Goal: Navigation & Orientation: Find specific page/section

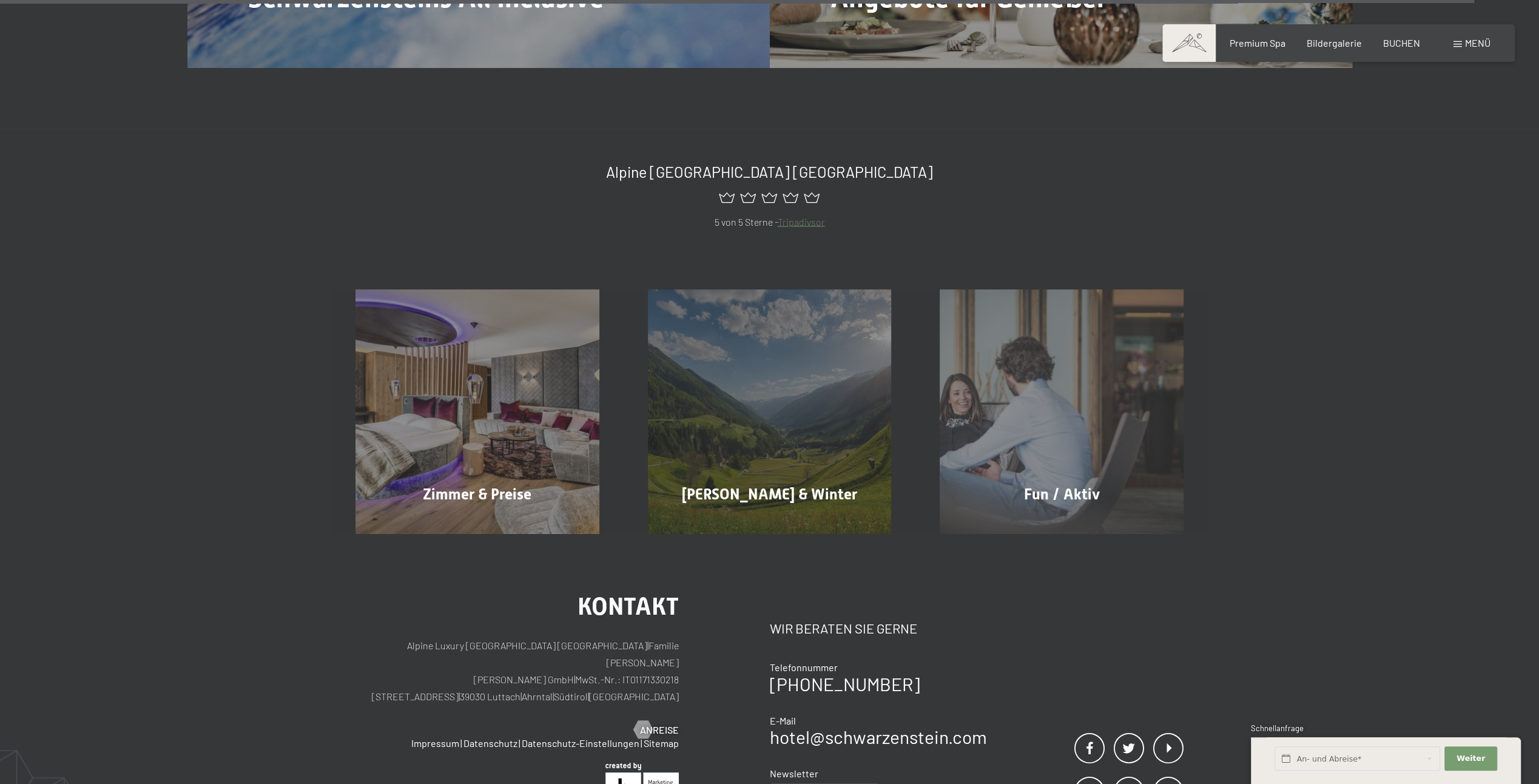
scroll to position [6864, 0]
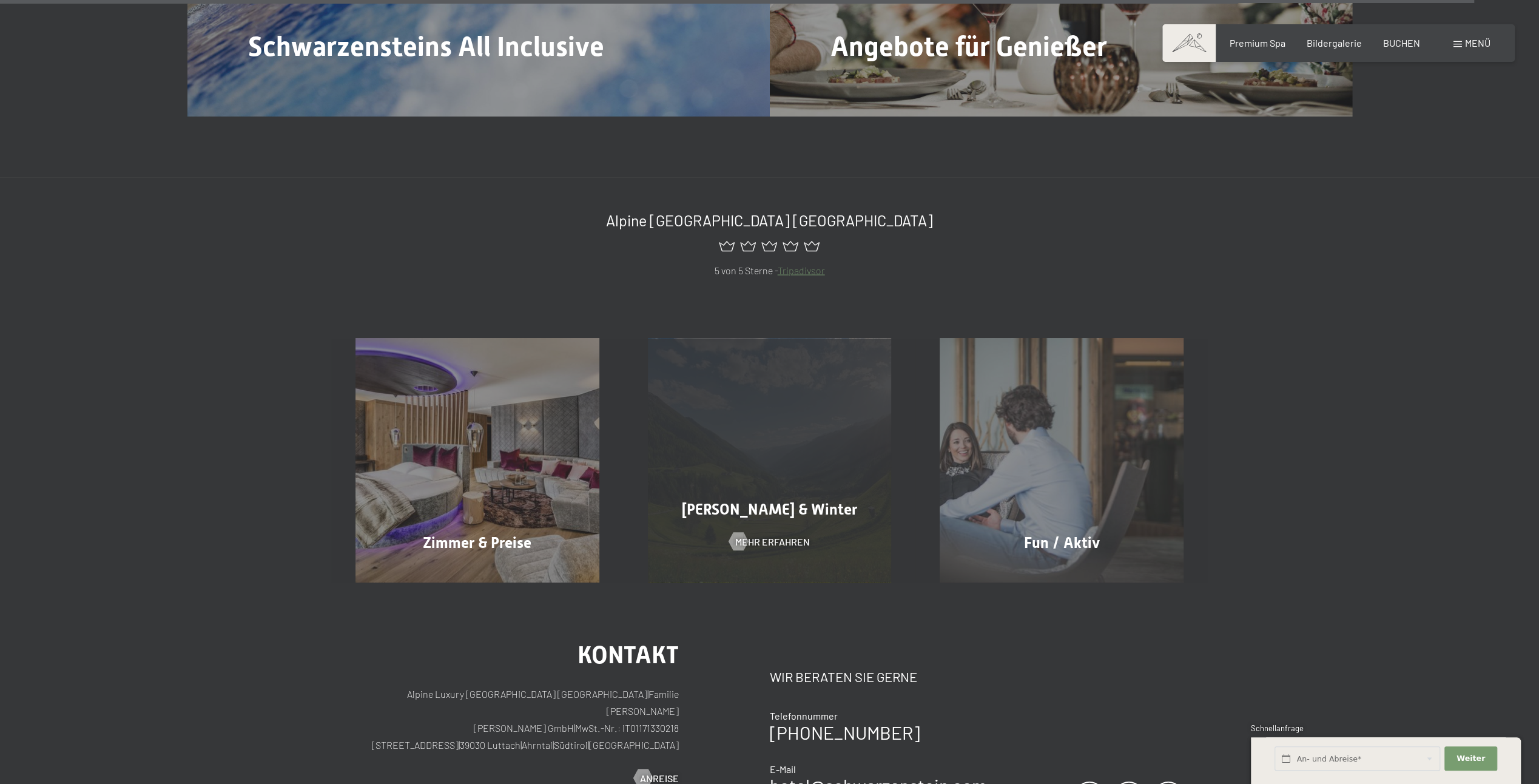
click at [733, 470] on div "Sommer & Winter Mehr erfahren" at bounding box center [770, 460] width 292 height 244
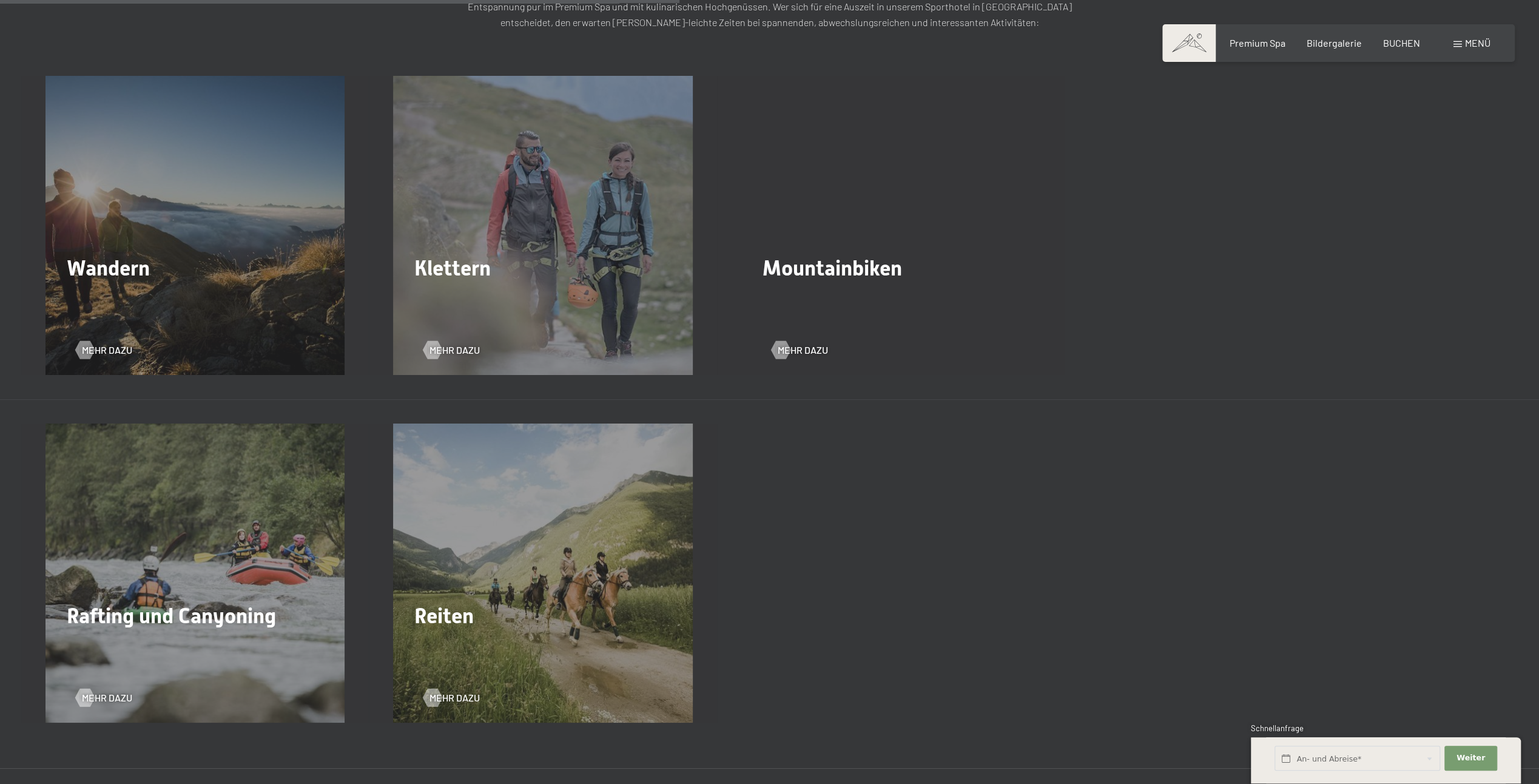
scroll to position [2062, 0]
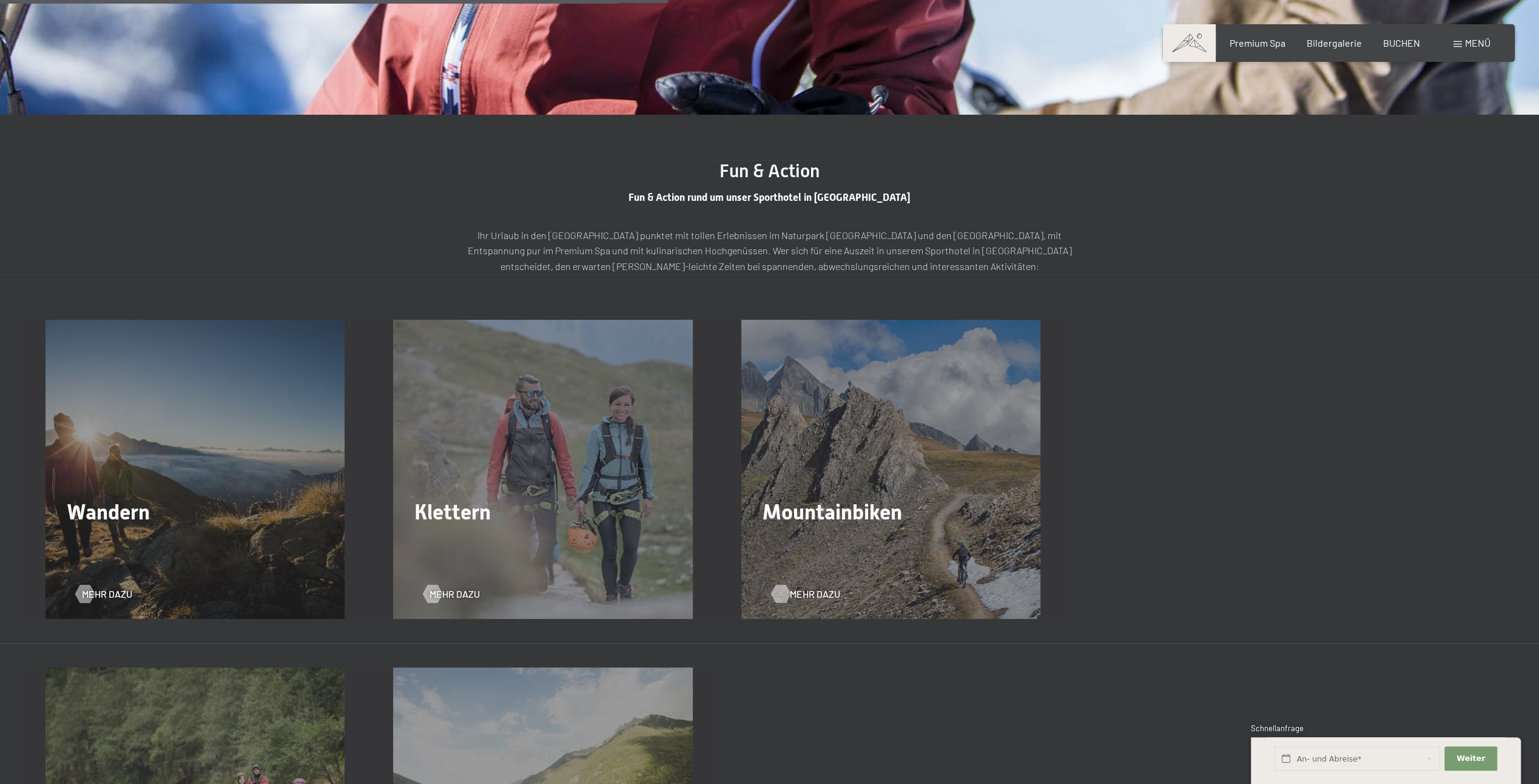
click at [815, 589] on span "Mehr dazu" at bounding box center [815, 593] width 50 height 13
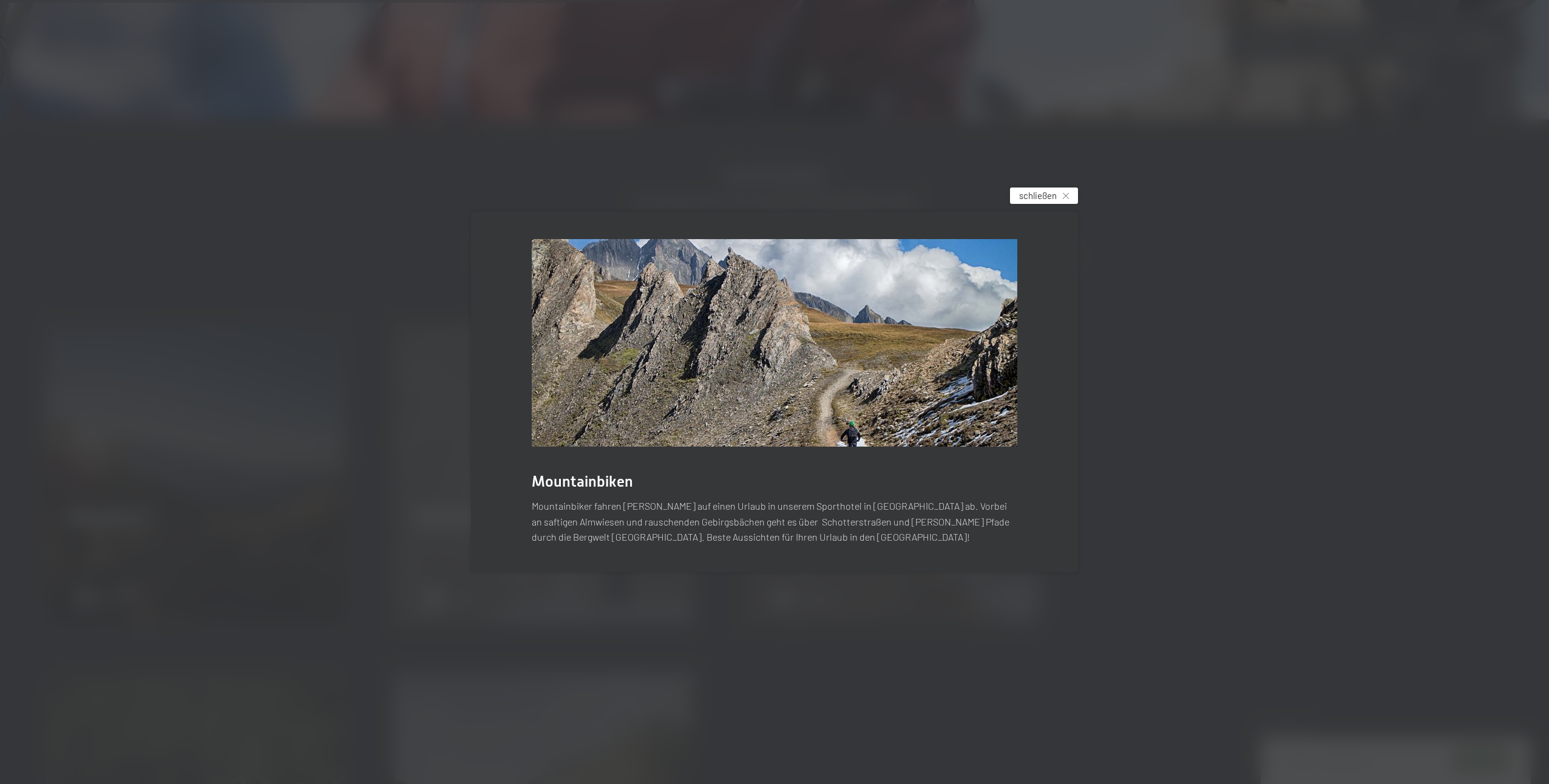
click at [1044, 199] on span "schließen" at bounding box center [1038, 196] width 38 height 13
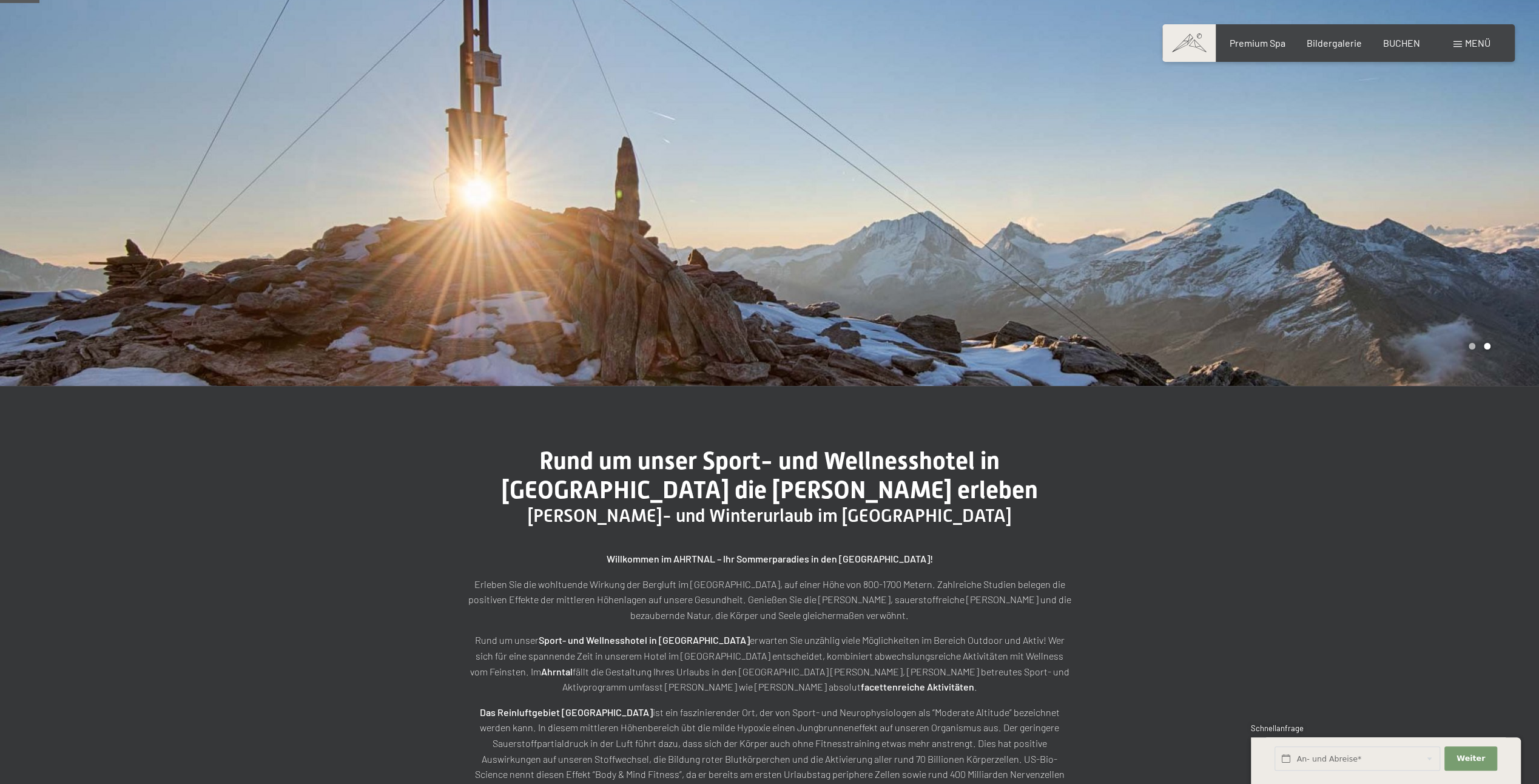
scroll to position [121, 0]
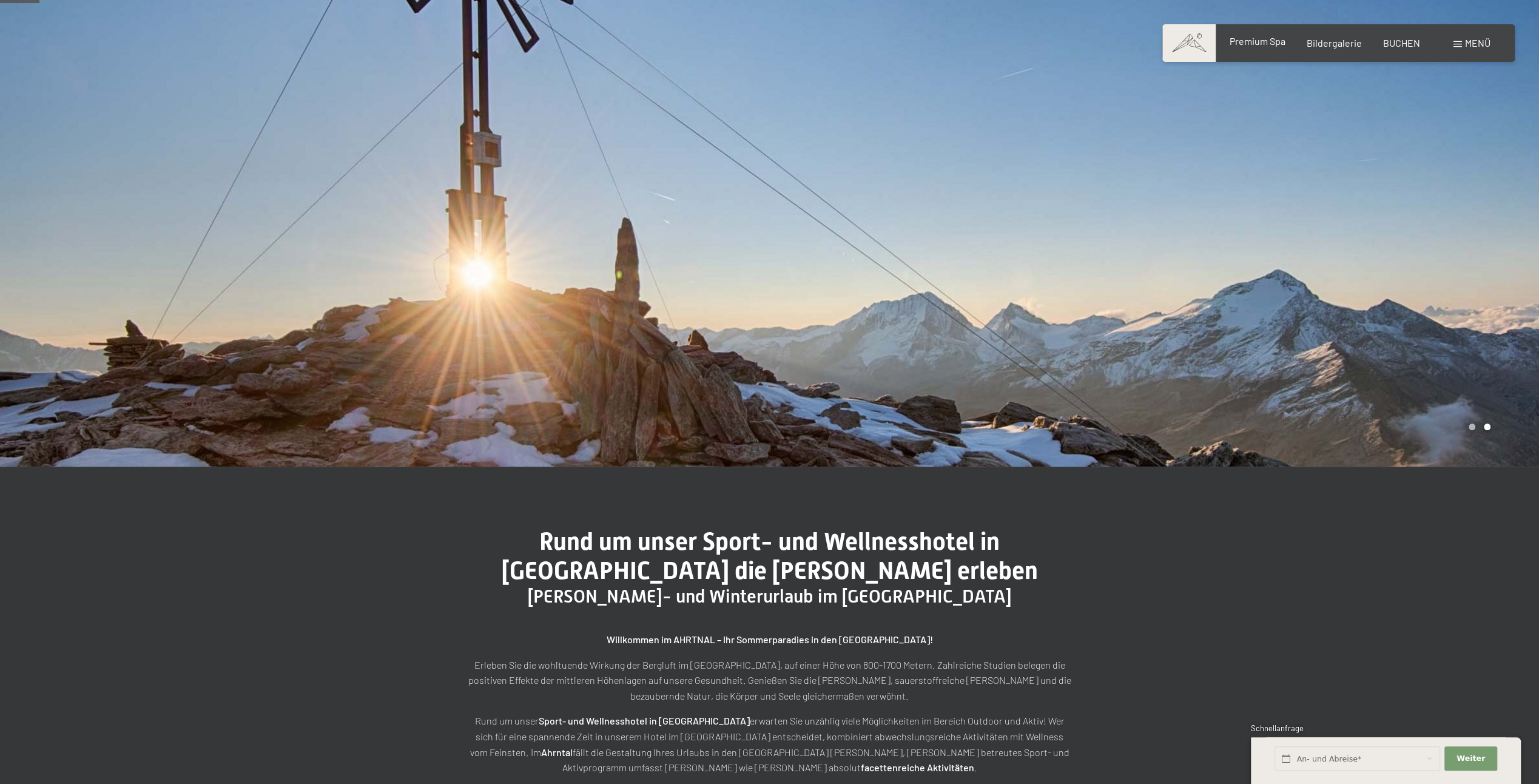
click at [1246, 45] on span "Premium Spa" at bounding box center [1256, 41] width 56 height 11
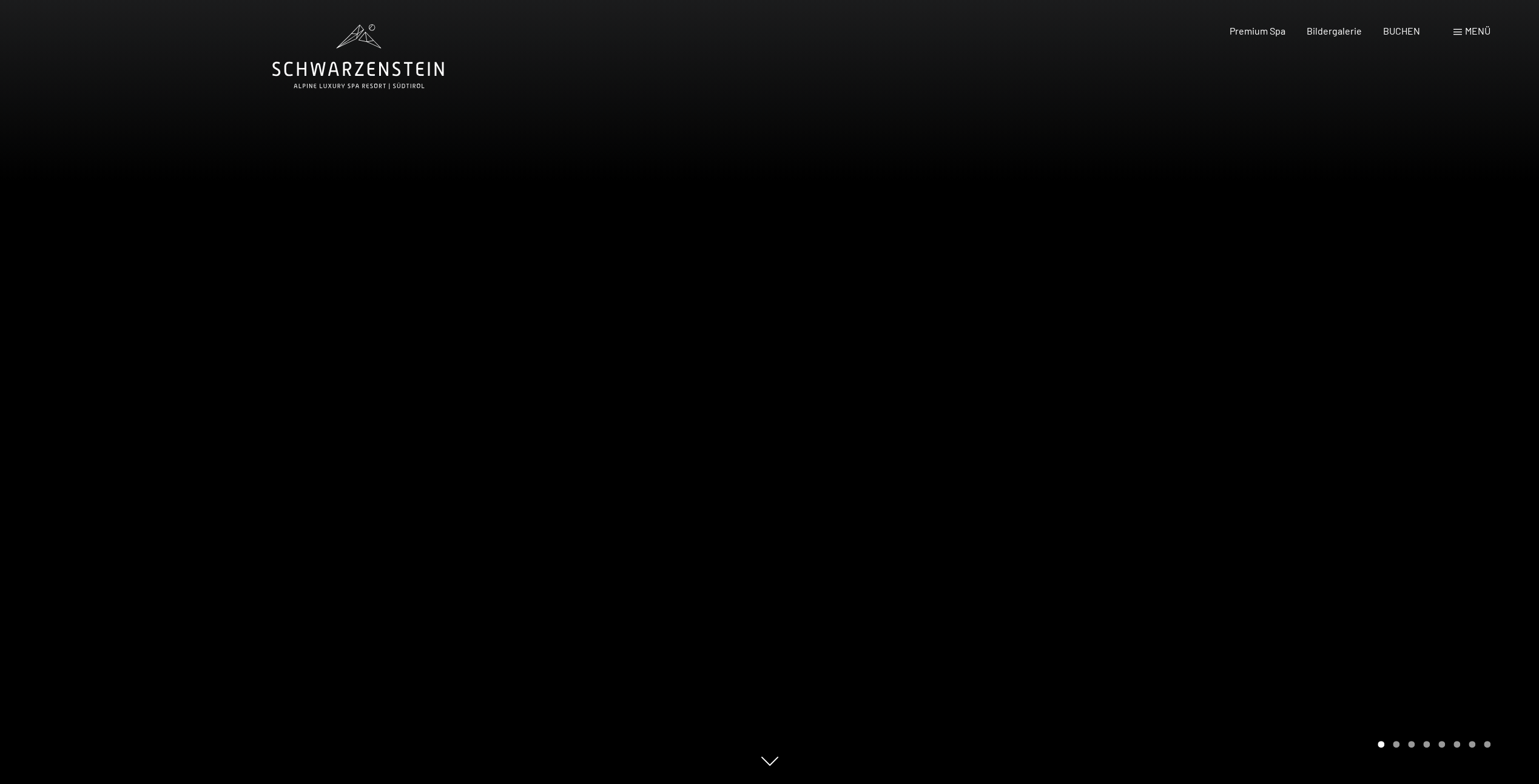
click at [1289, 389] on div at bounding box center [1155, 392] width 770 height 784
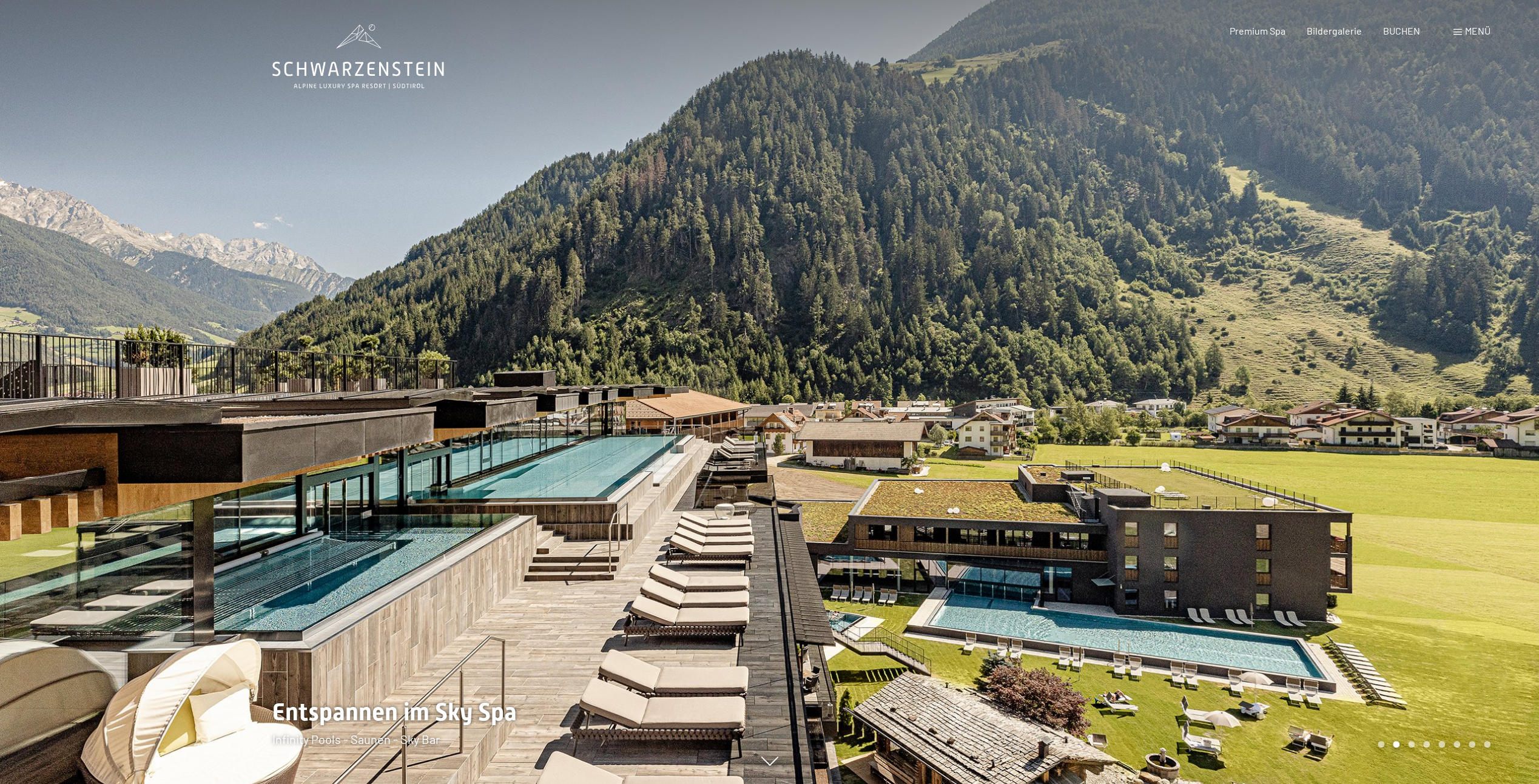
click at [1513, 381] on div at bounding box center [1155, 392] width 770 height 784
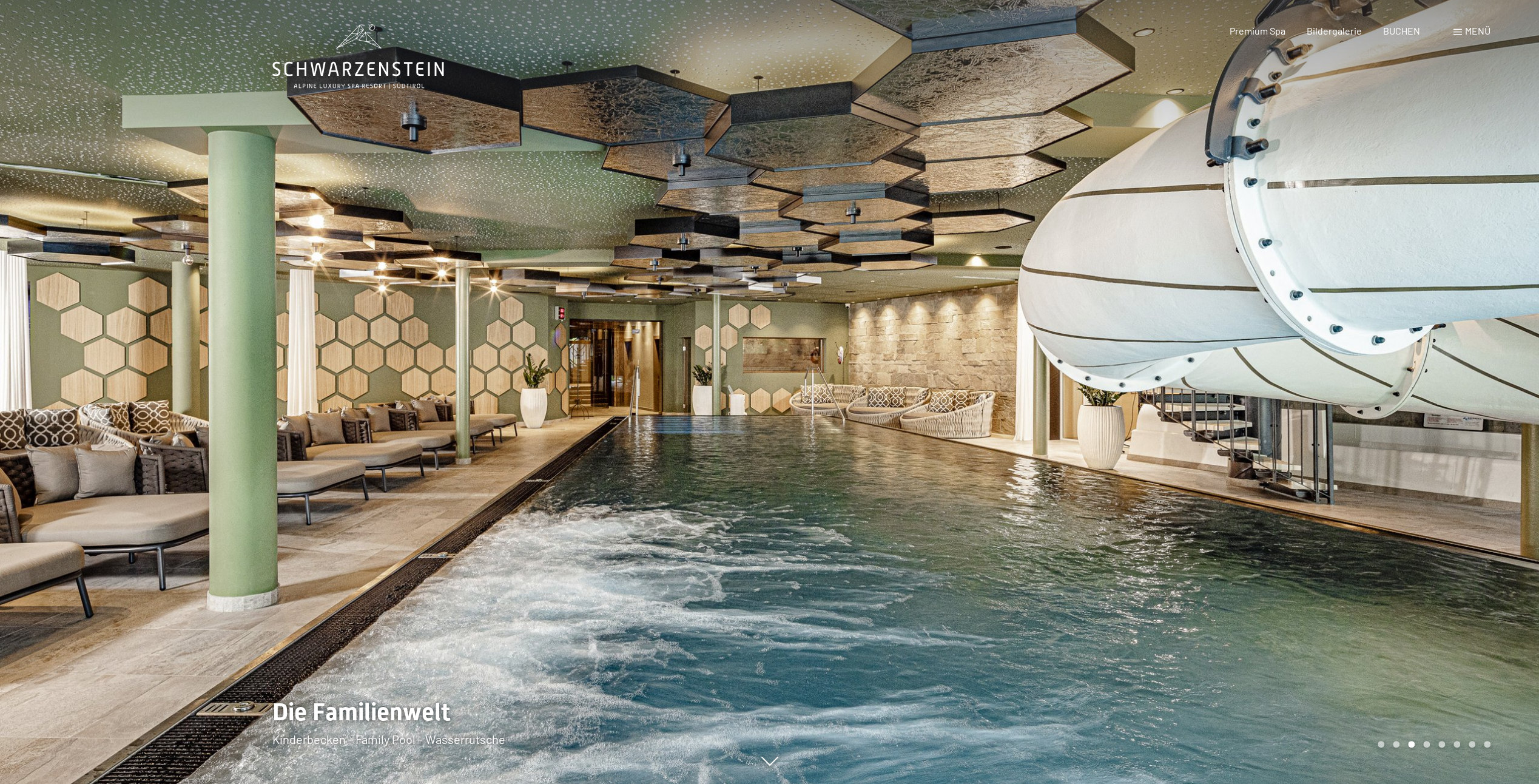
click at [1513, 381] on div at bounding box center [1155, 392] width 770 height 784
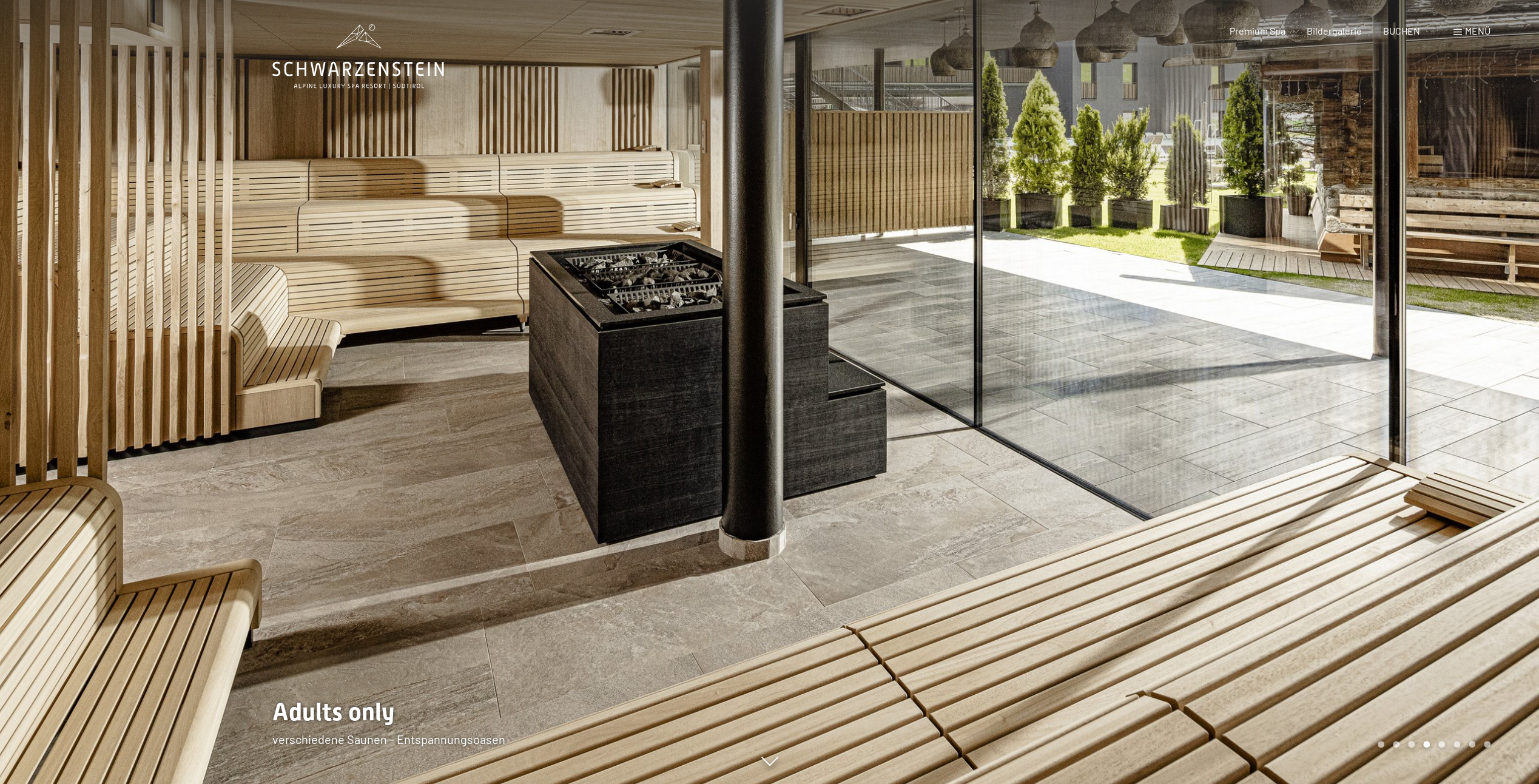
click at [1513, 381] on div at bounding box center [1155, 392] width 770 height 784
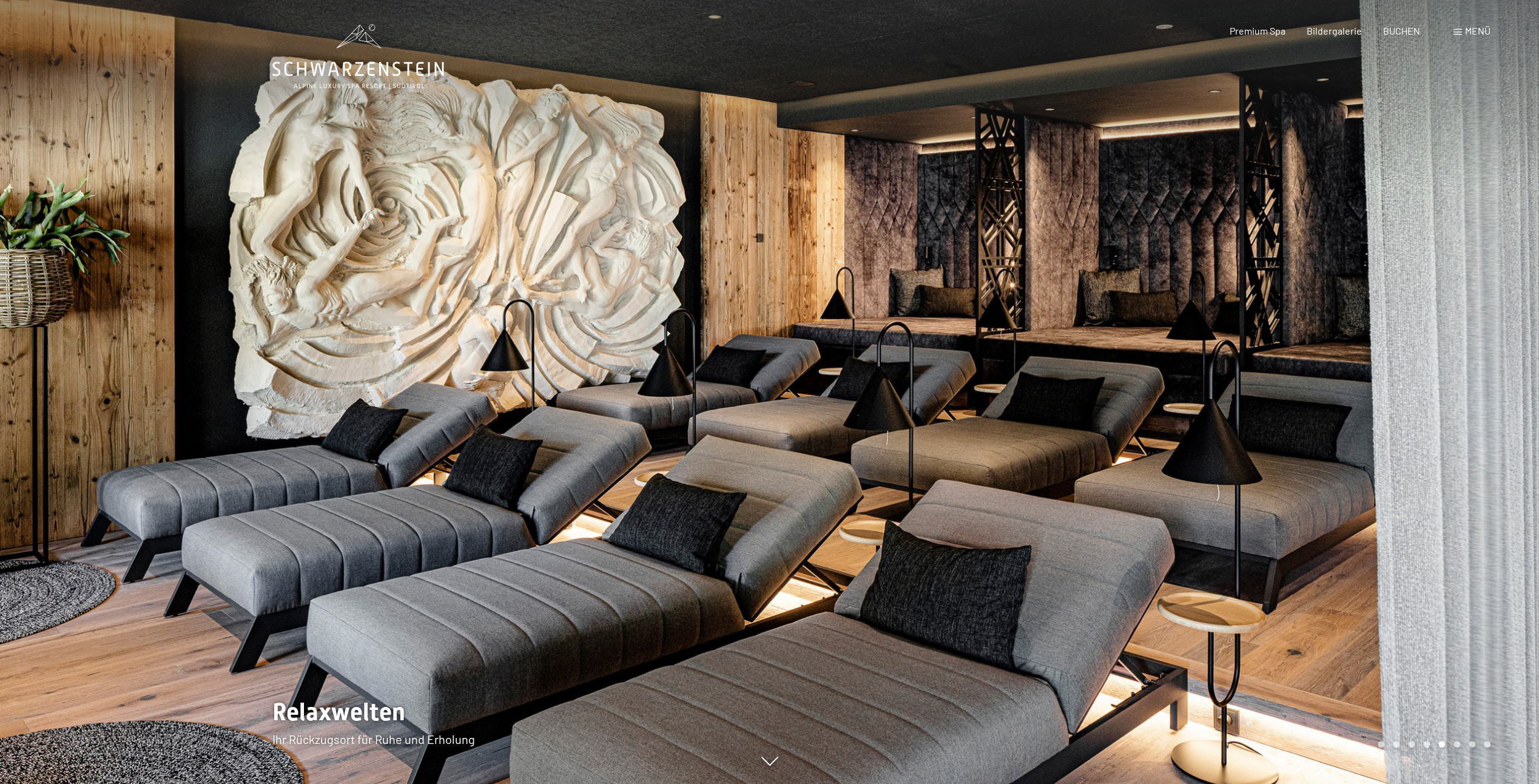
click at [1513, 381] on div at bounding box center [1155, 392] width 770 height 784
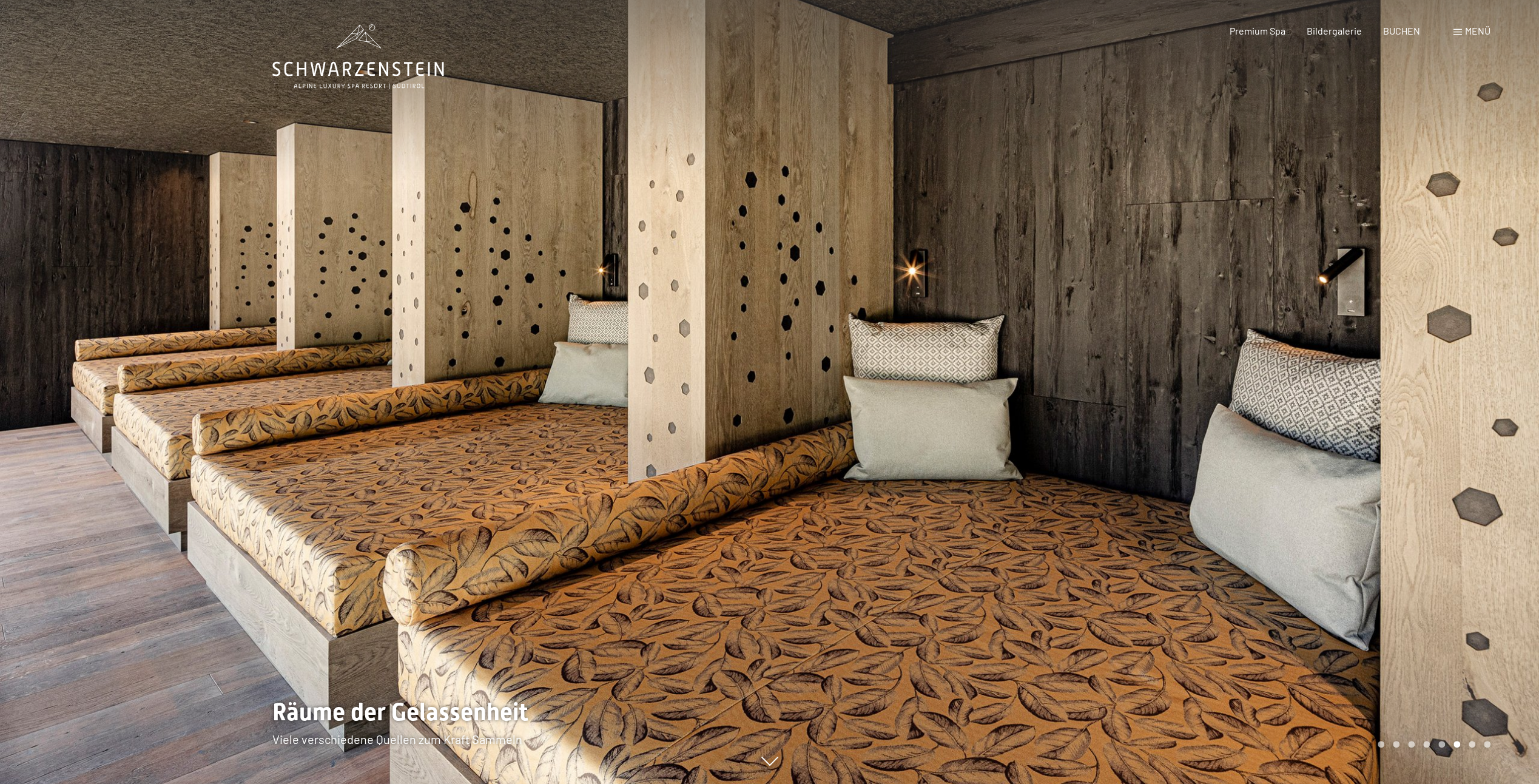
click at [1513, 381] on div at bounding box center [1155, 392] width 770 height 784
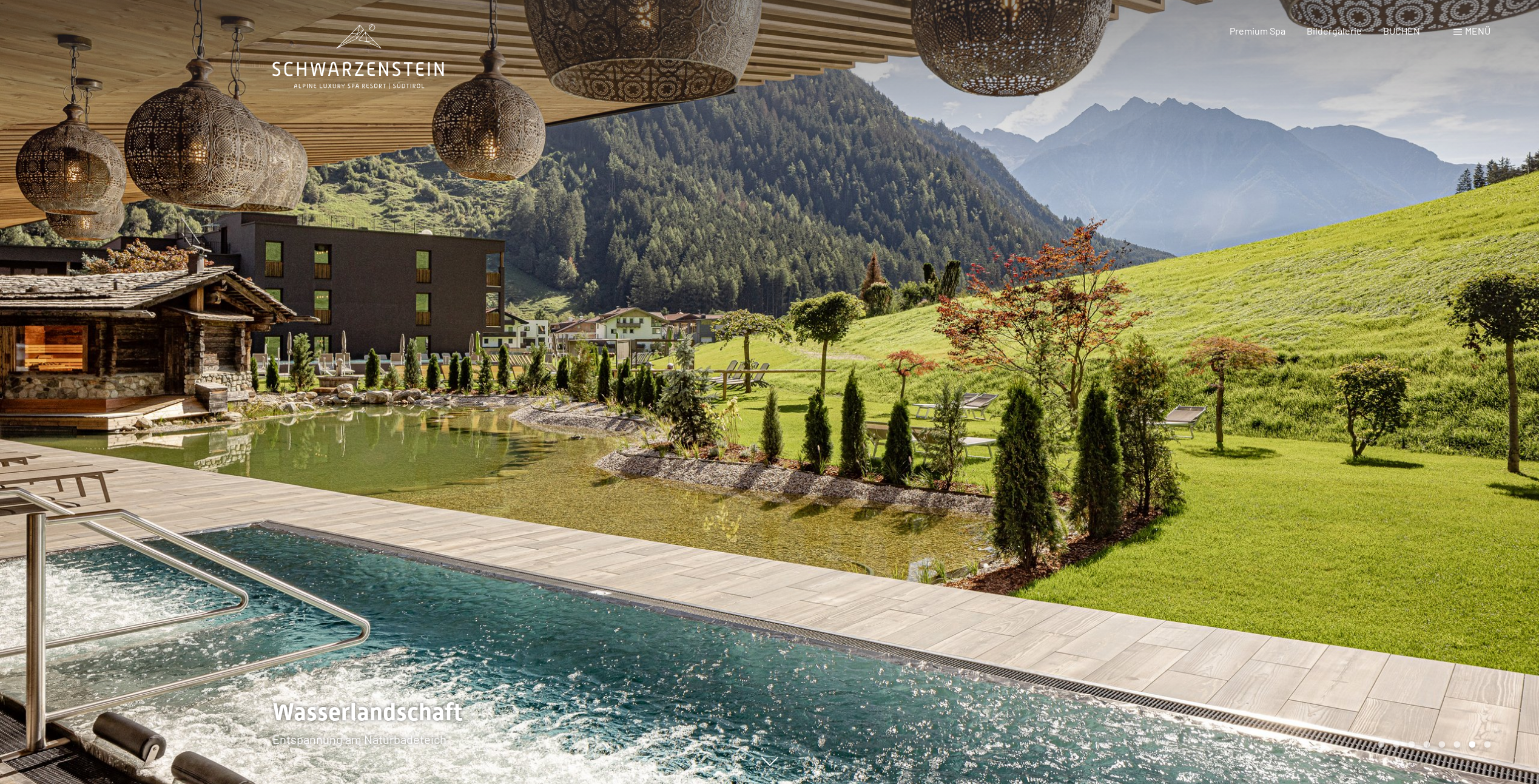
click at [1513, 381] on div at bounding box center [1155, 392] width 770 height 784
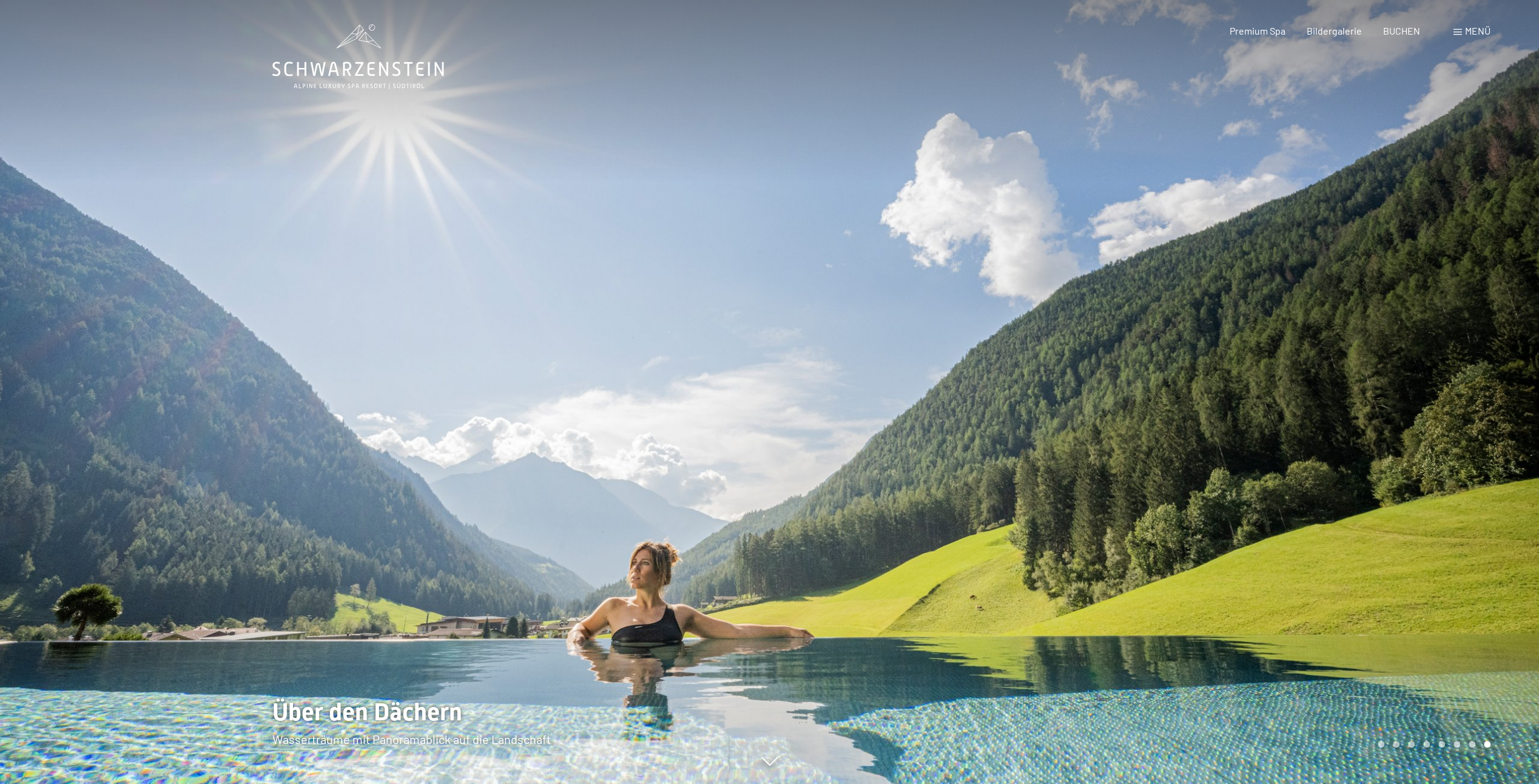
click at [1513, 381] on div at bounding box center [1155, 392] width 770 height 784
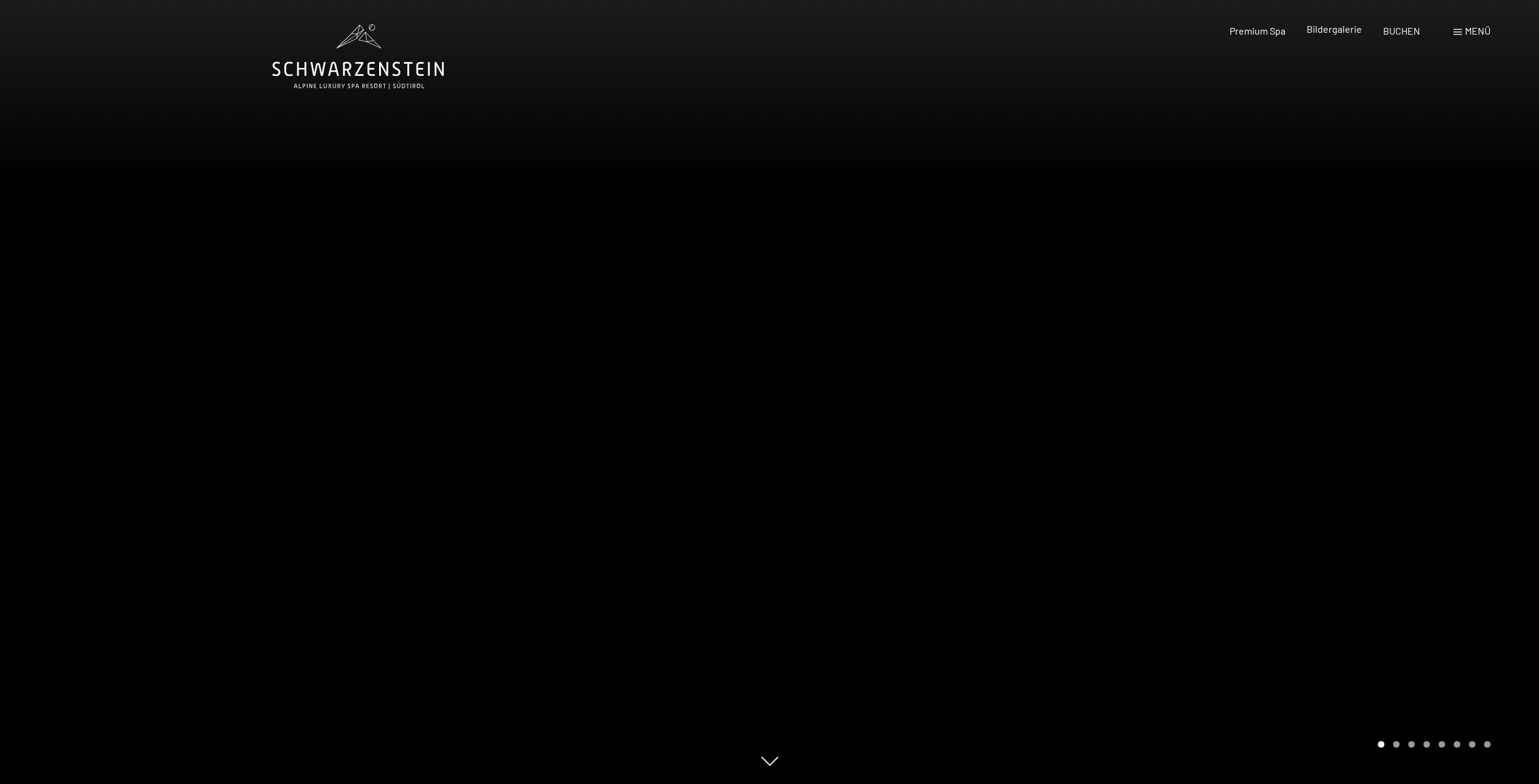
click at [1321, 33] on span "Bildergalerie" at bounding box center [1334, 29] width 56 height 11
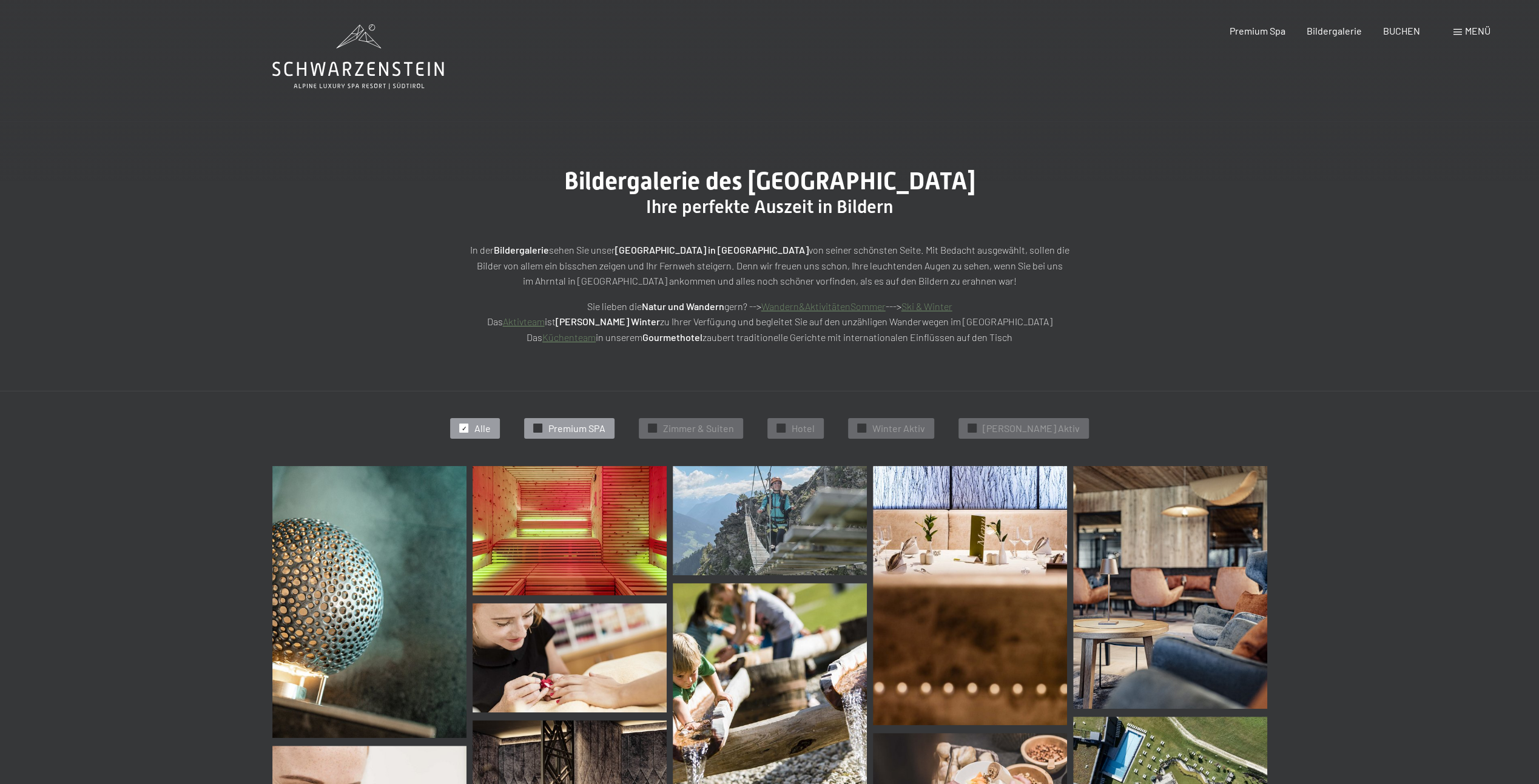
click at [584, 429] on span "Premium SPA" at bounding box center [577, 428] width 57 height 13
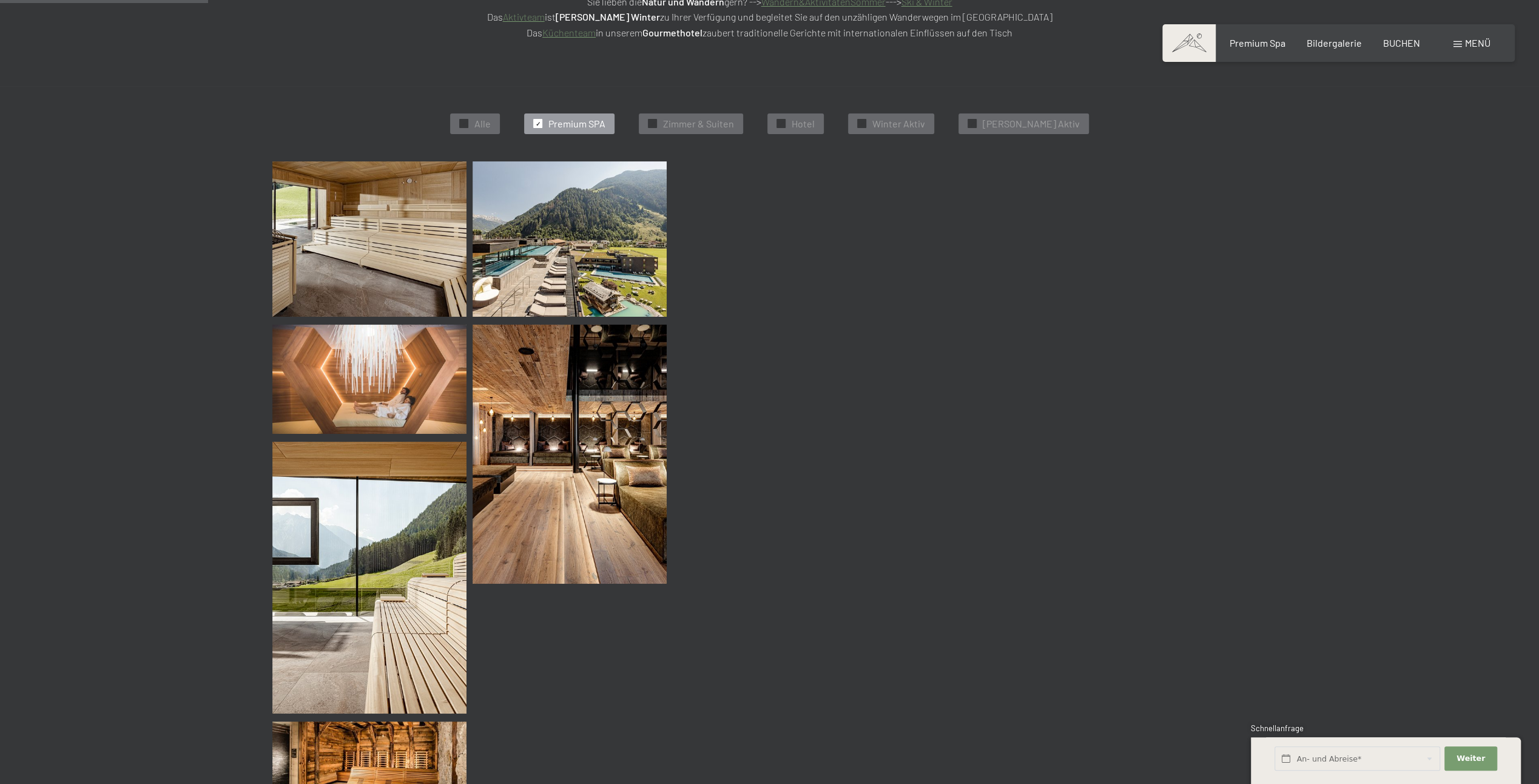
scroll to position [305, 0]
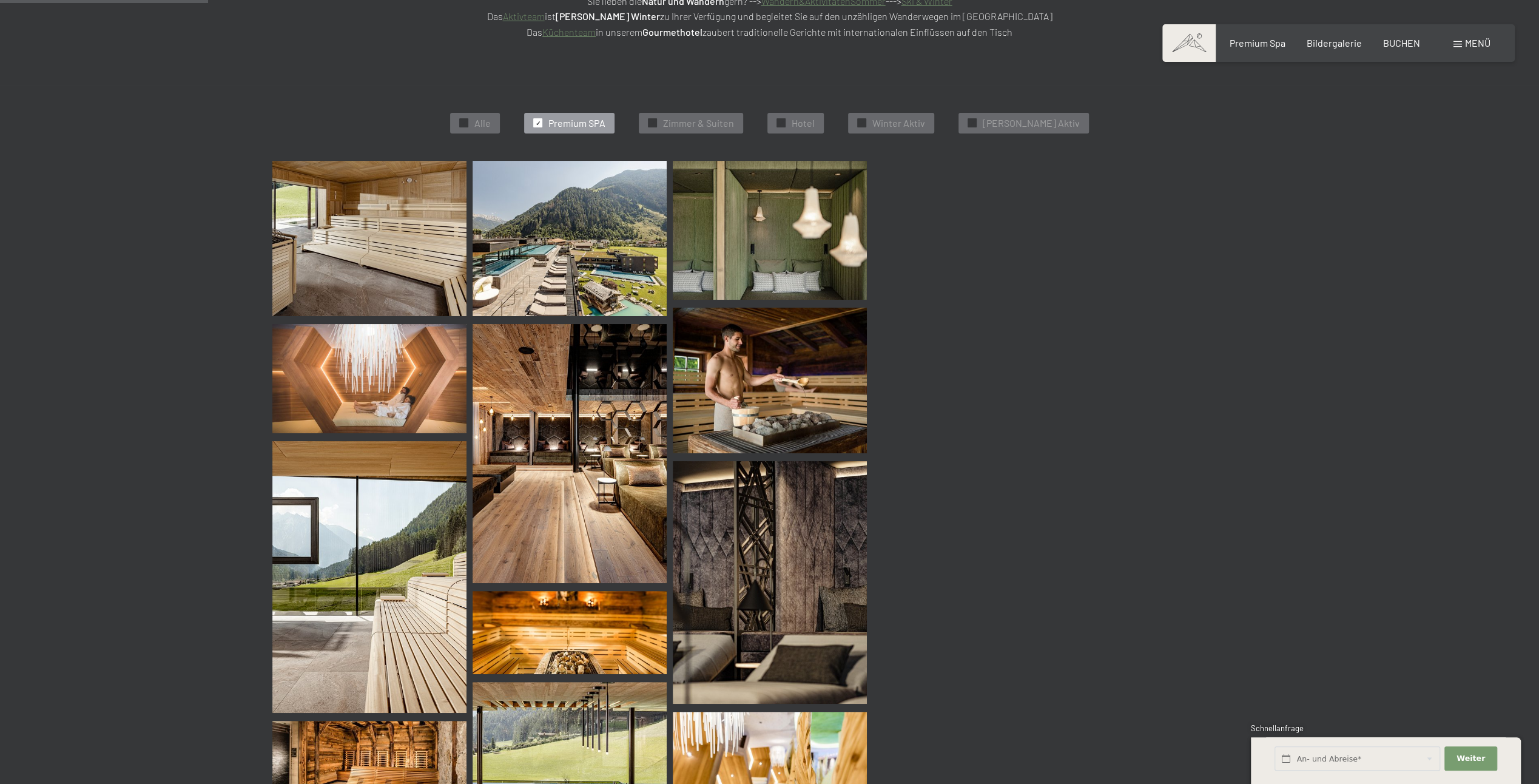
click at [597, 269] on img at bounding box center [570, 238] width 194 height 155
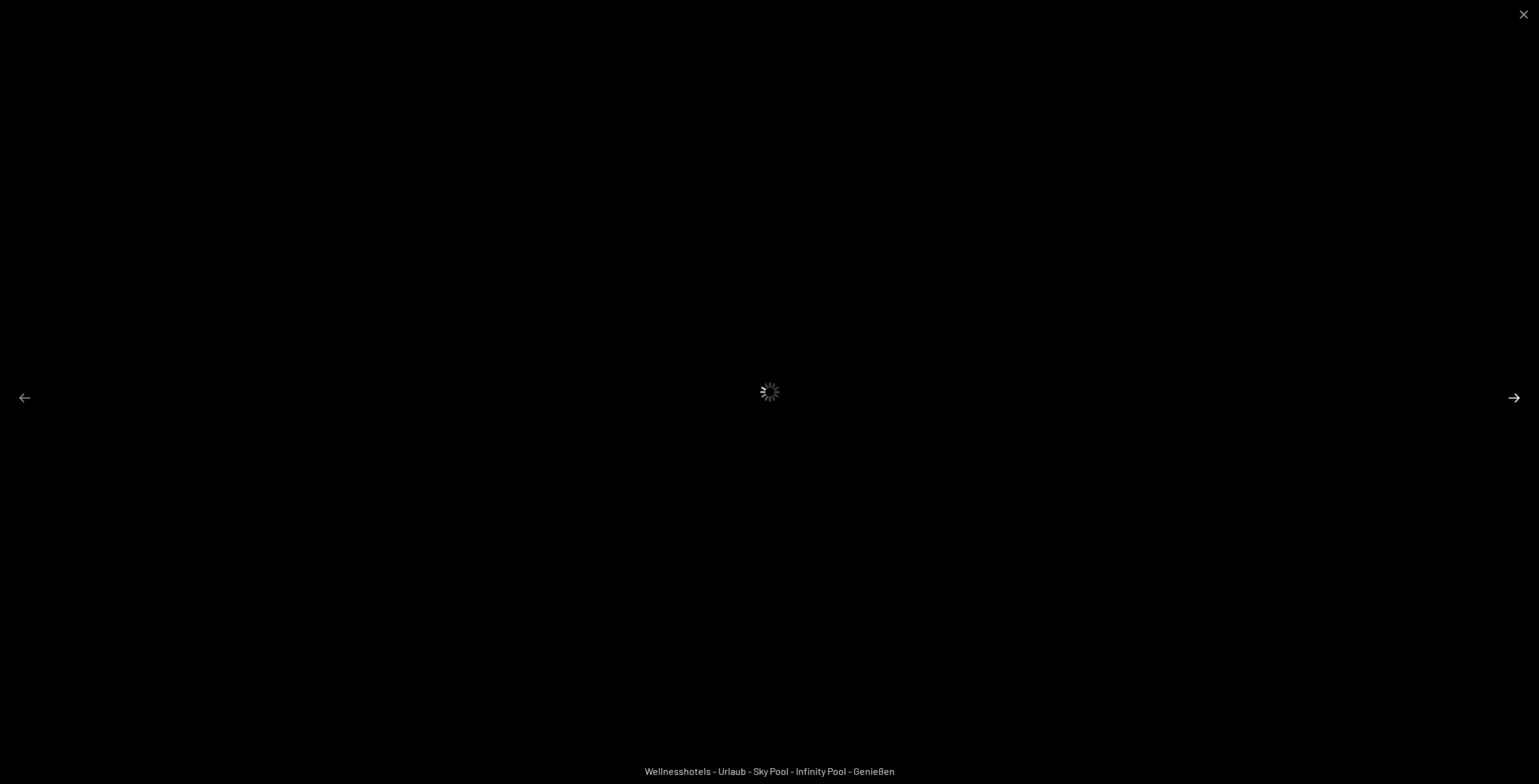
click at [1513, 395] on button "Next slide" at bounding box center [1514, 397] width 26 height 24
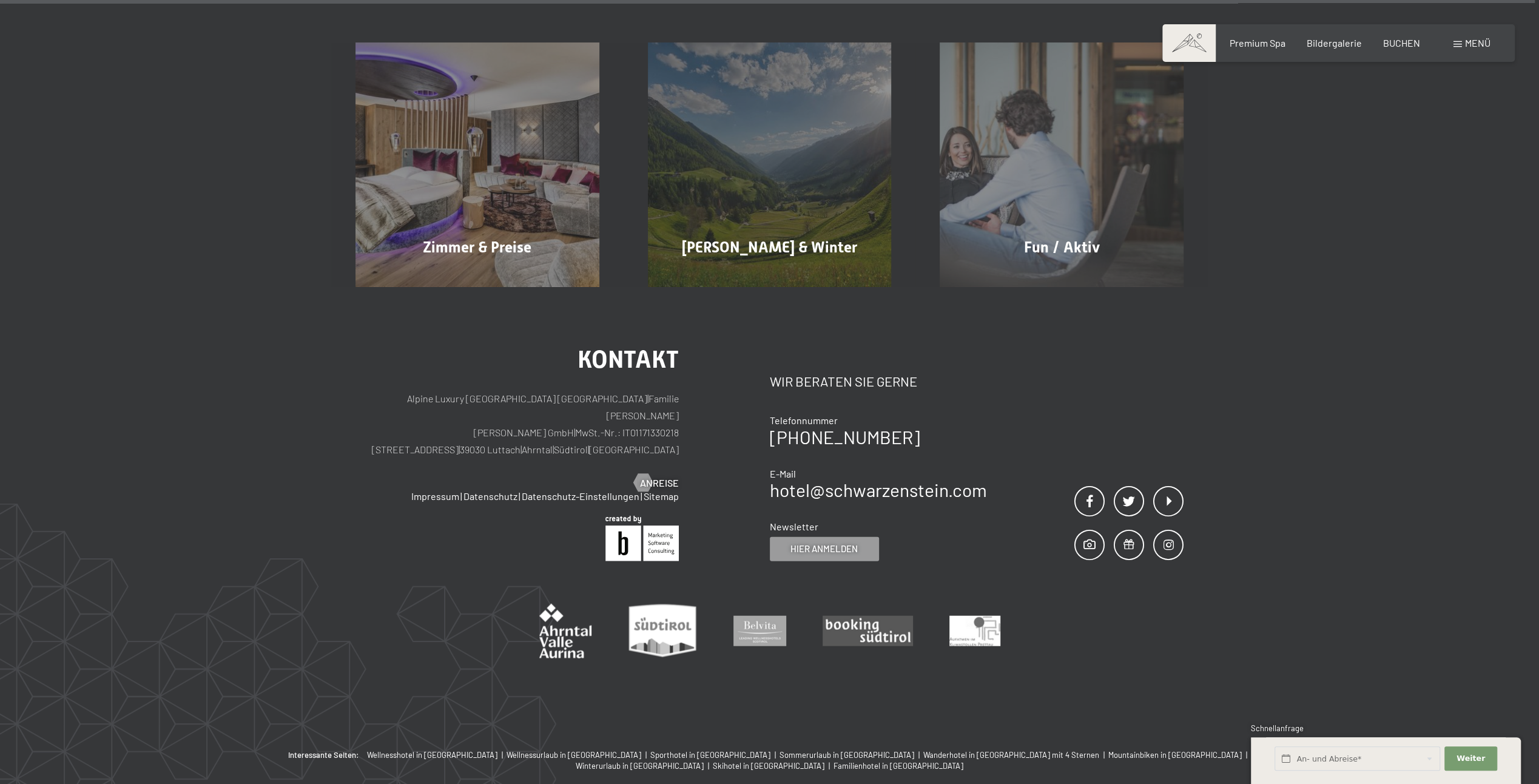
scroll to position [7167, 0]
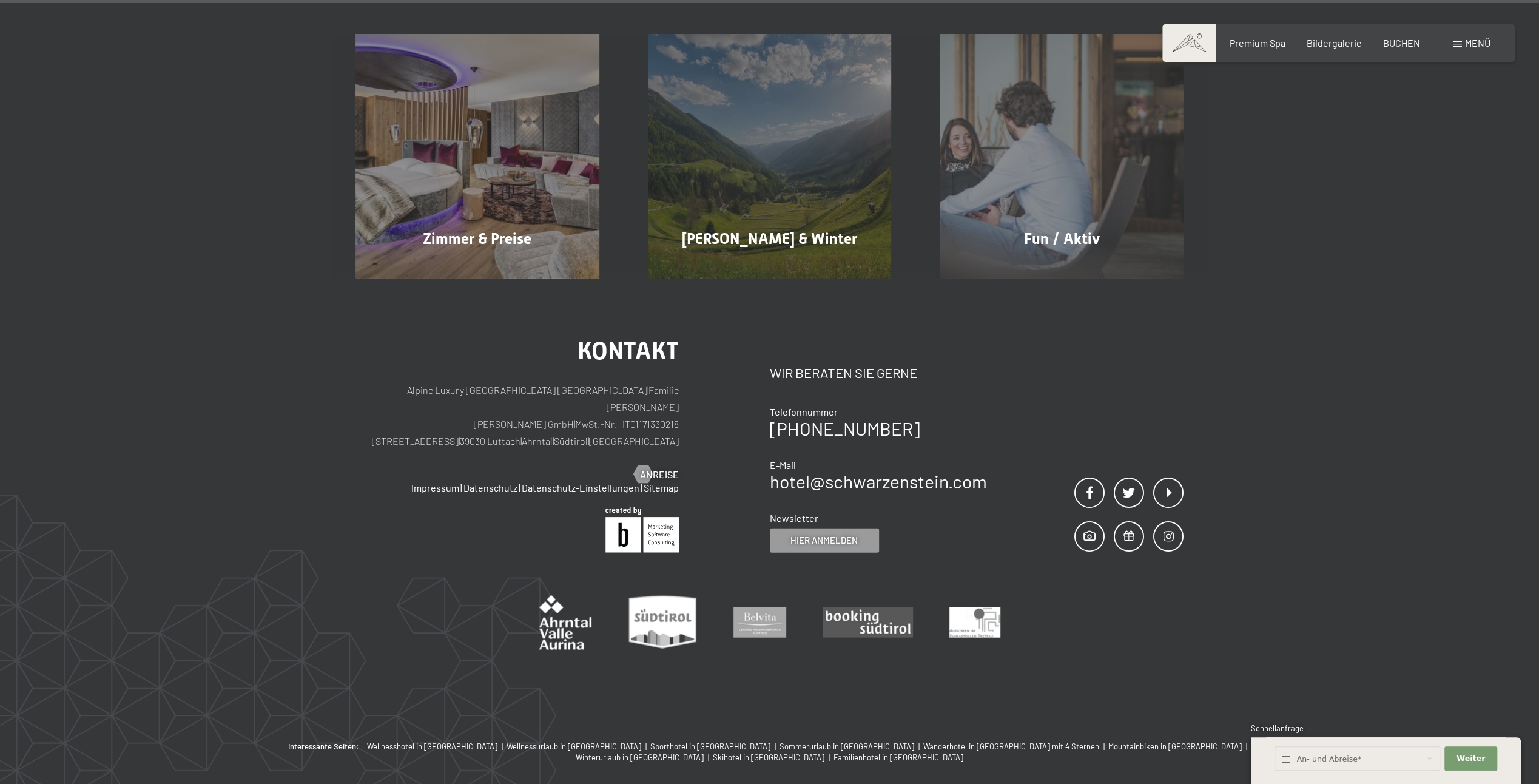
click at [1474, 43] on span "Menü" at bounding box center [1478, 43] width 26 height 11
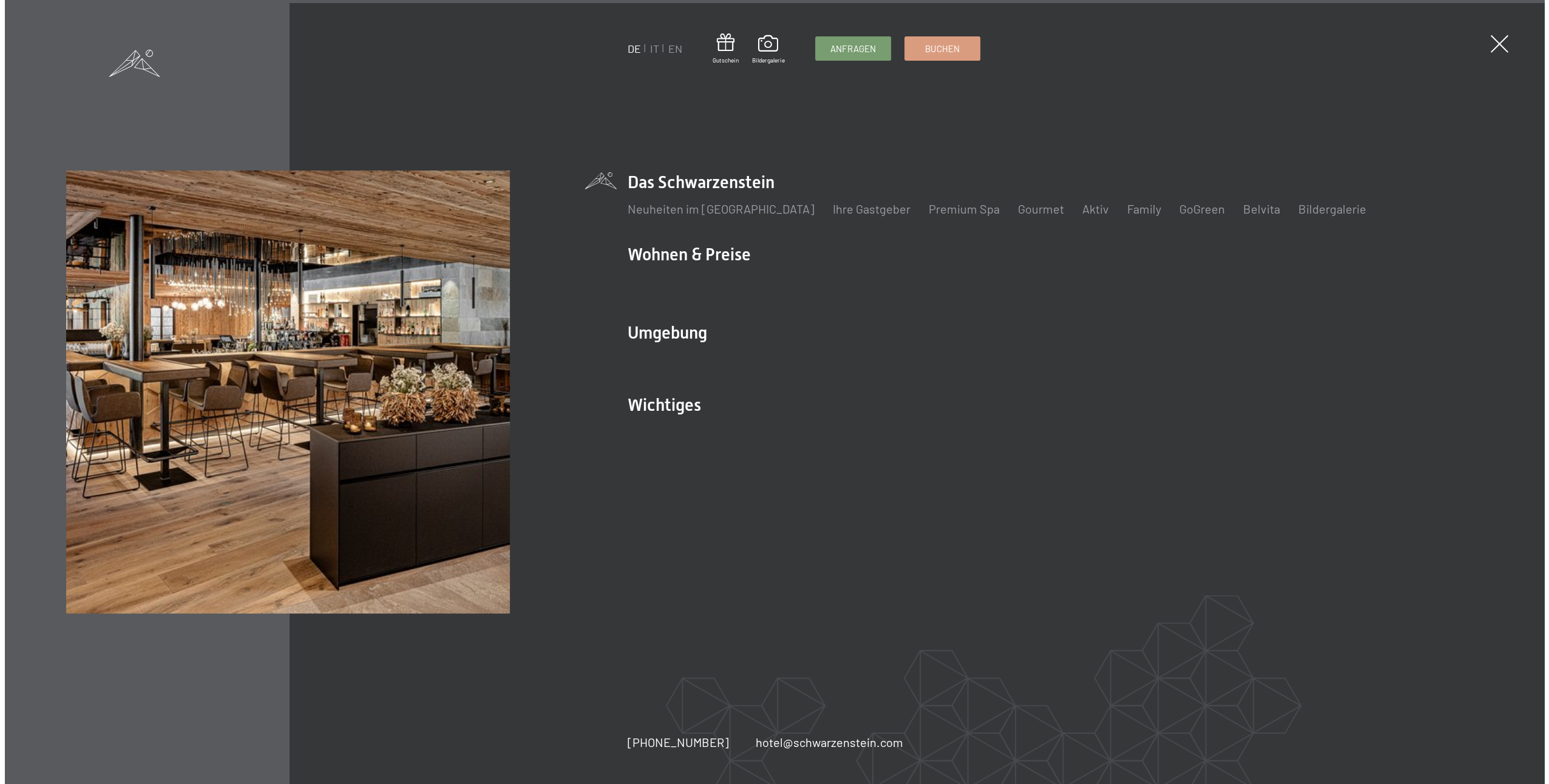
scroll to position [7191, 0]
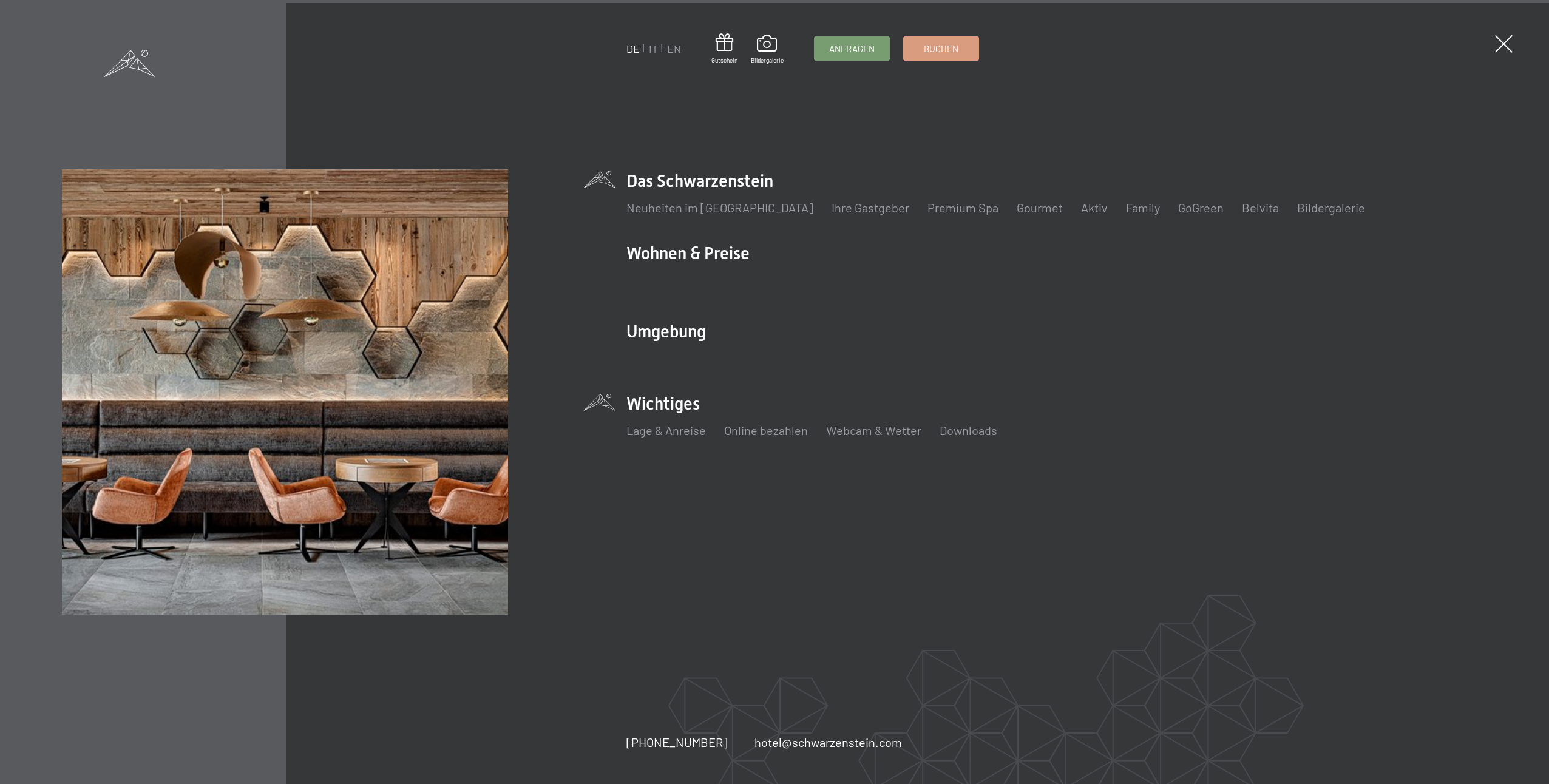
click at [671, 403] on li "Wichtiges Lage & Anreise Online bezahlen Webcam & Wetter Downloads" at bounding box center [1056, 422] width 860 height 60
click at [664, 429] on link "Lage & Anreise" at bounding box center [666, 430] width 80 height 15
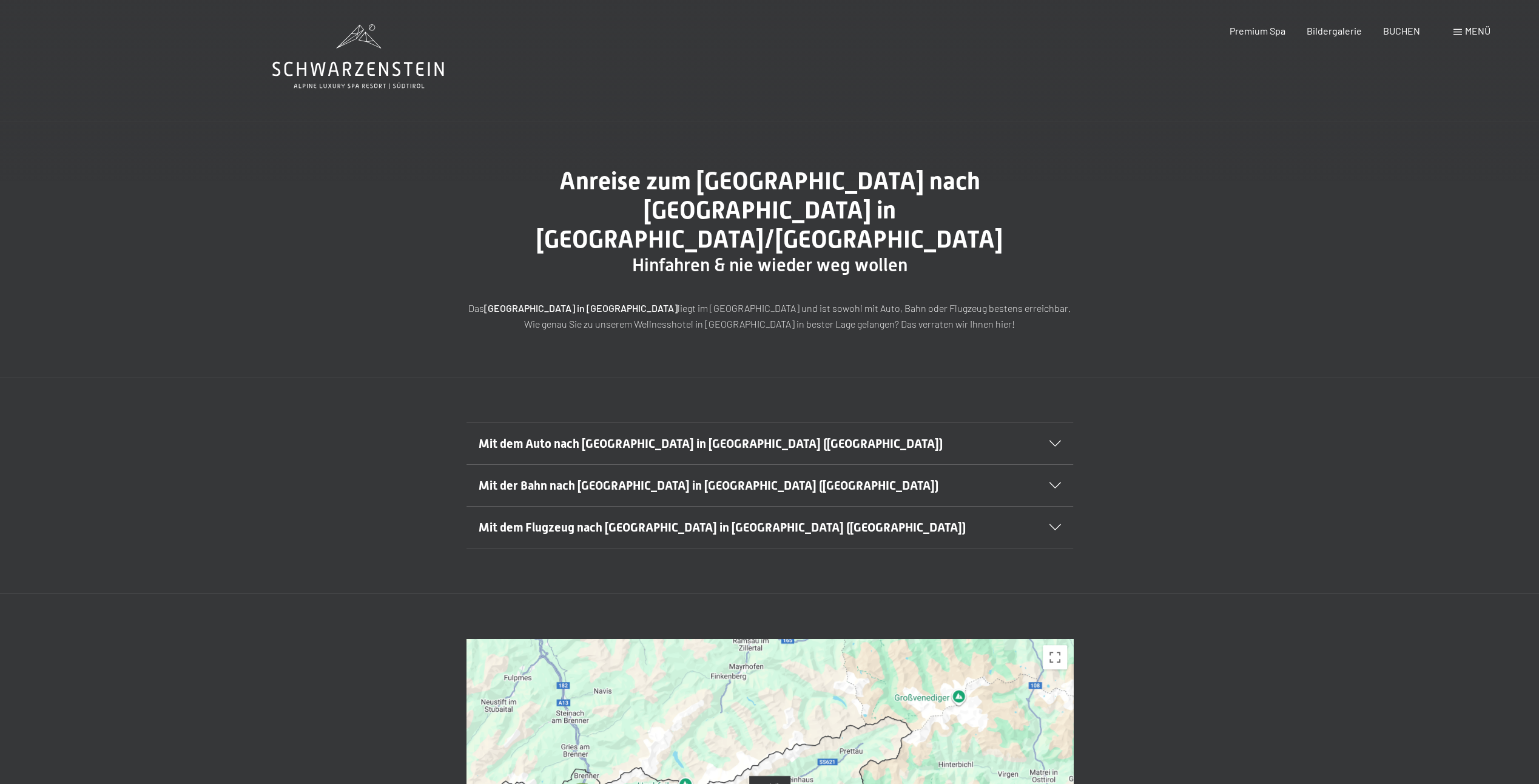
click at [638, 436] on span "Mit dem Auto nach [GEOGRAPHIC_DATA] in [GEOGRAPHIC_DATA] ([GEOGRAPHIC_DATA])" at bounding box center [710, 443] width 464 height 15
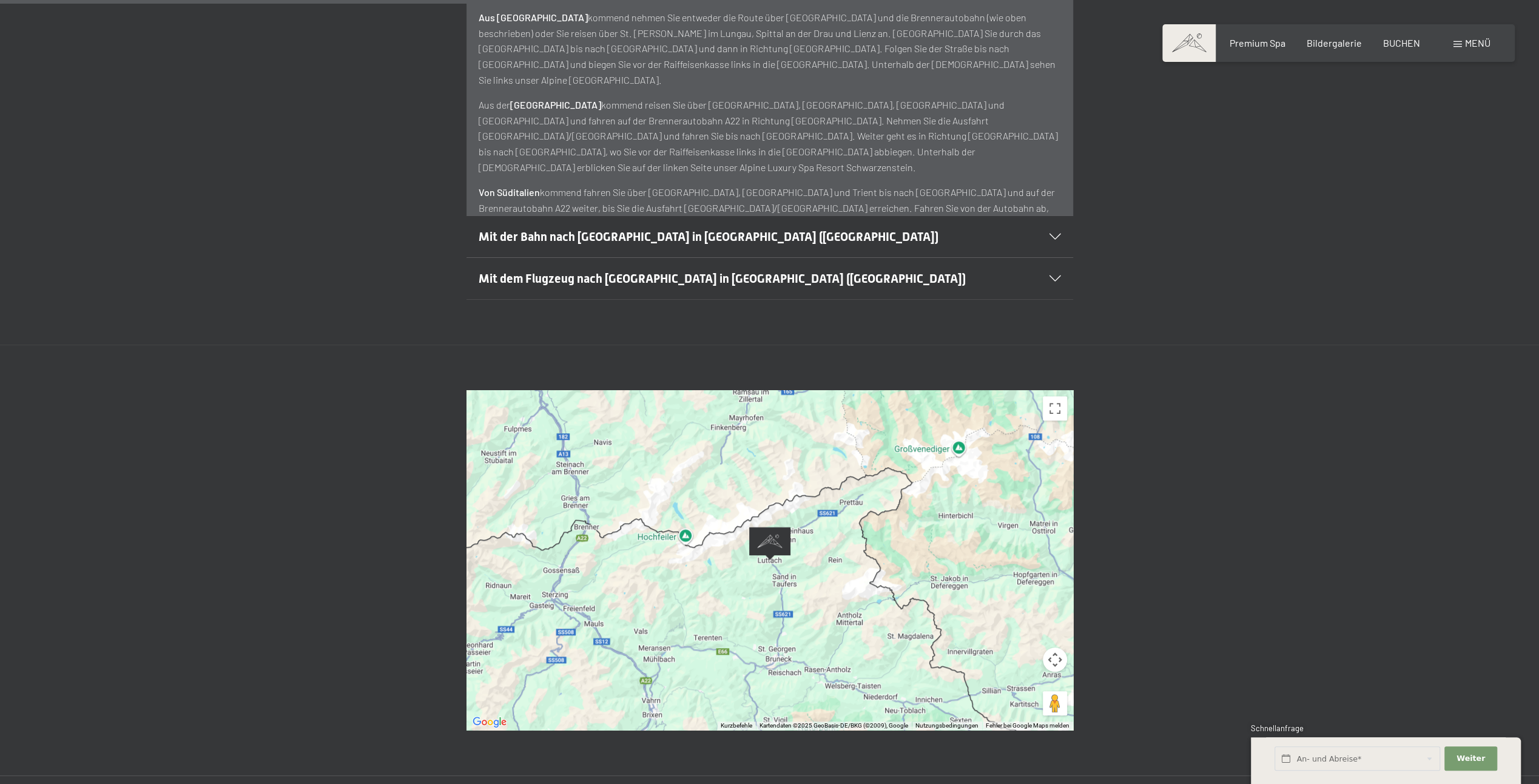
scroll to position [546, 0]
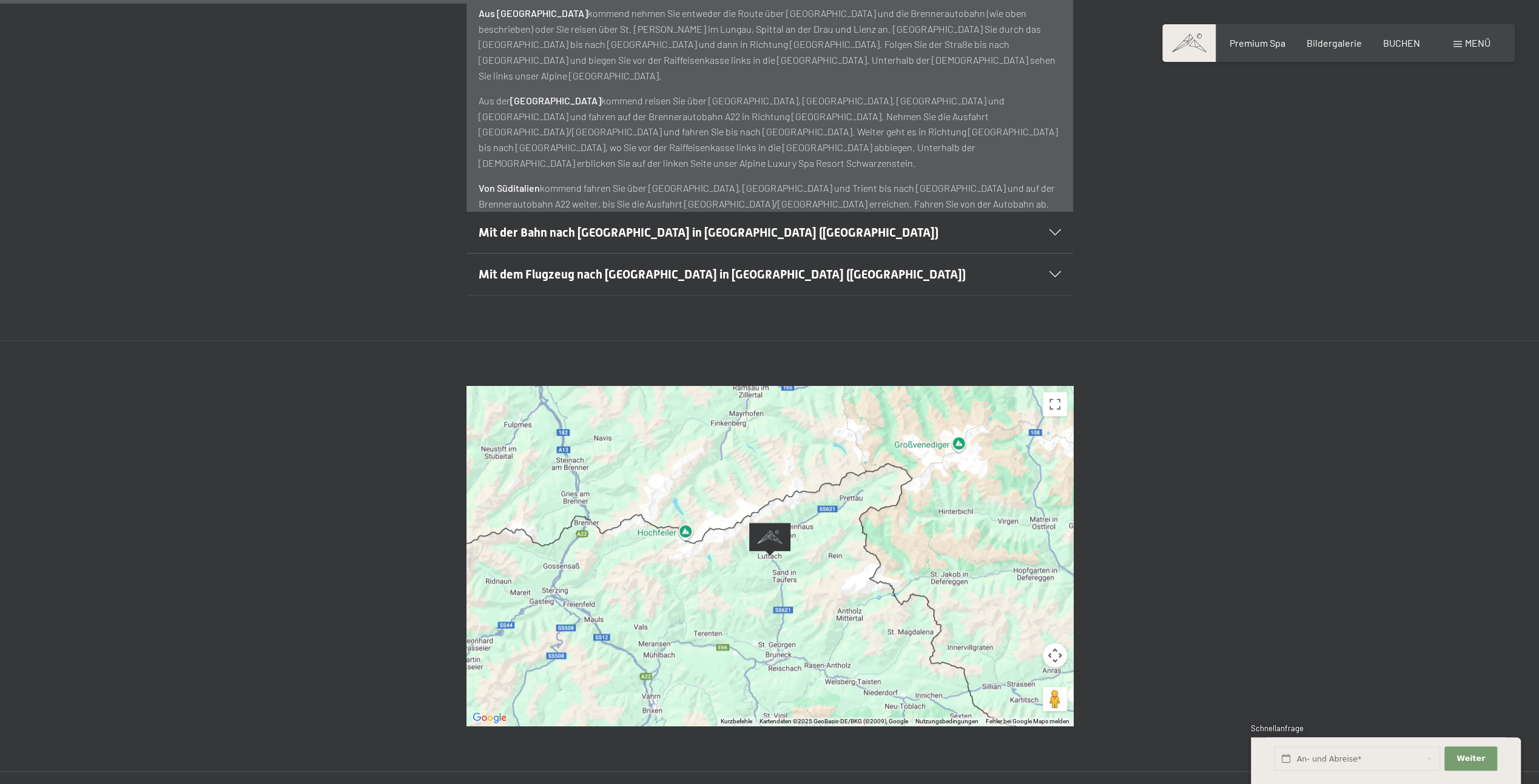
click at [764, 536] on div at bounding box center [770, 556] width 607 height 339
drag, startPoint x: 1057, startPoint y: 376, endPoint x: 1059, endPoint y: 440, distance: 64.0
click at [1057, 392] on button "Vollbildansicht ein/aus" at bounding box center [1055, 404] width 24 height 24
